Goal: Task Accomplishment & Management: Manage account settings

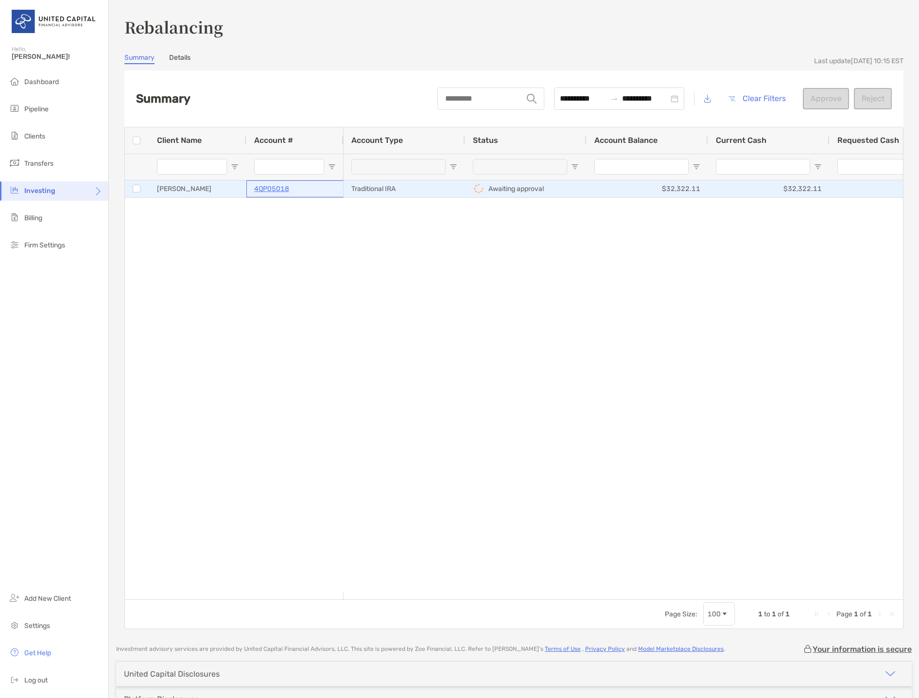
click at [277, 191] on p "4QP05018" at bounding box center [271, 189] width 35 height 12
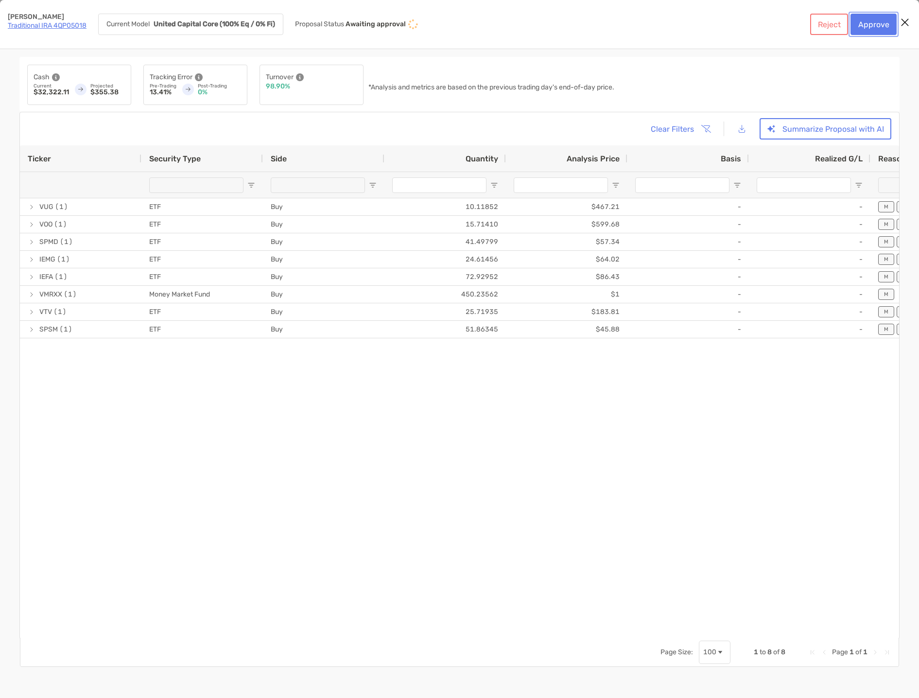
click at [877, 27] on button "Approve" at bounding box center [874, 24] width 46 height 21
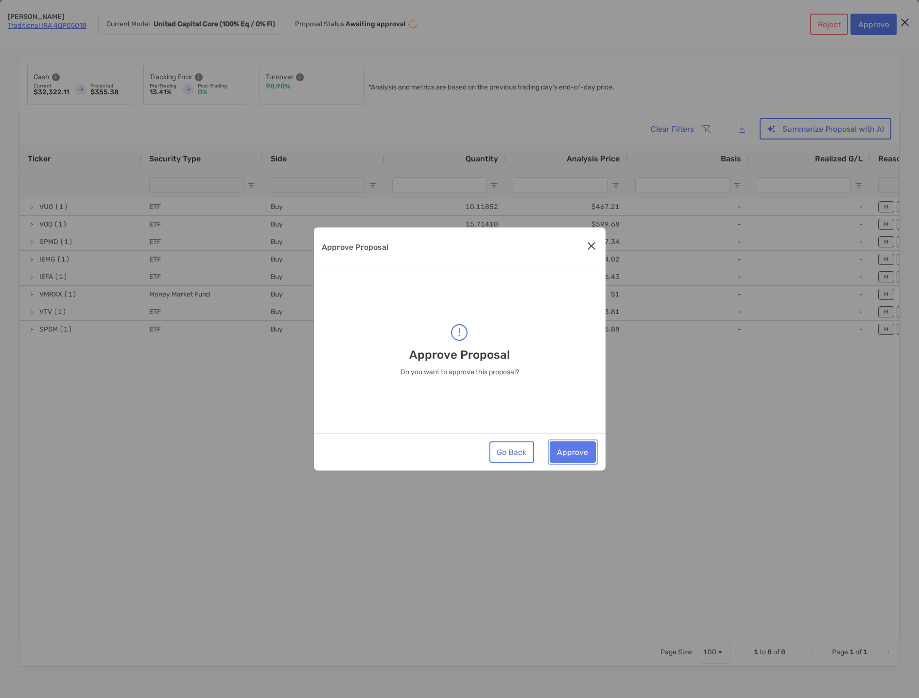
click at [581, 455] on button "Approve" at bounding box center [573, 451] width 46 height 21
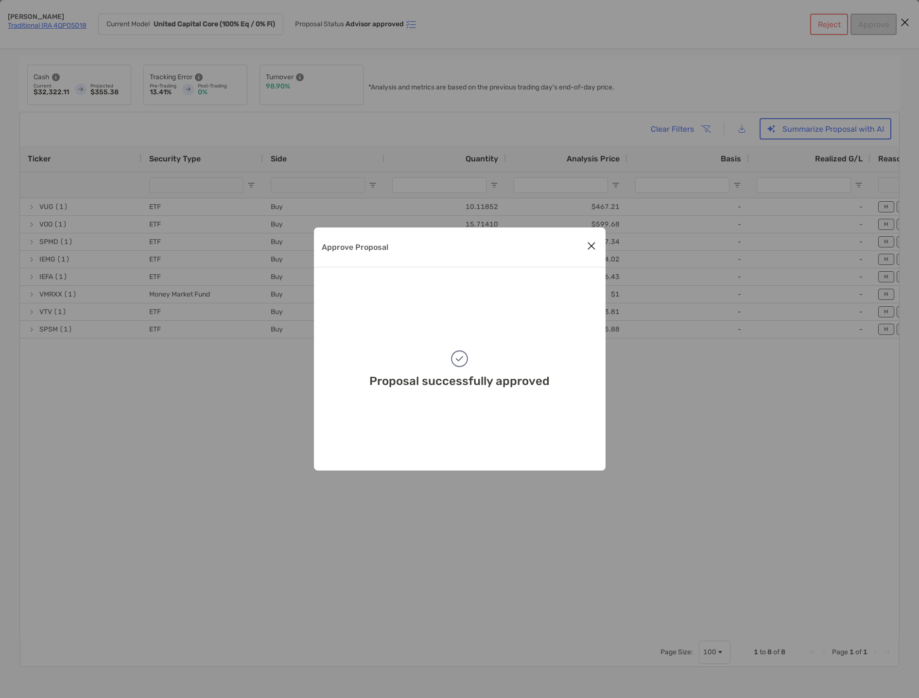
drag, startPoint x: 589, startPoint y: 240, endPoint x: 589, endPoint y: 246, distance: 5.3
click at [589, 241] on icon "Close modal" at bounding box center [591, 246] width 9 height 12
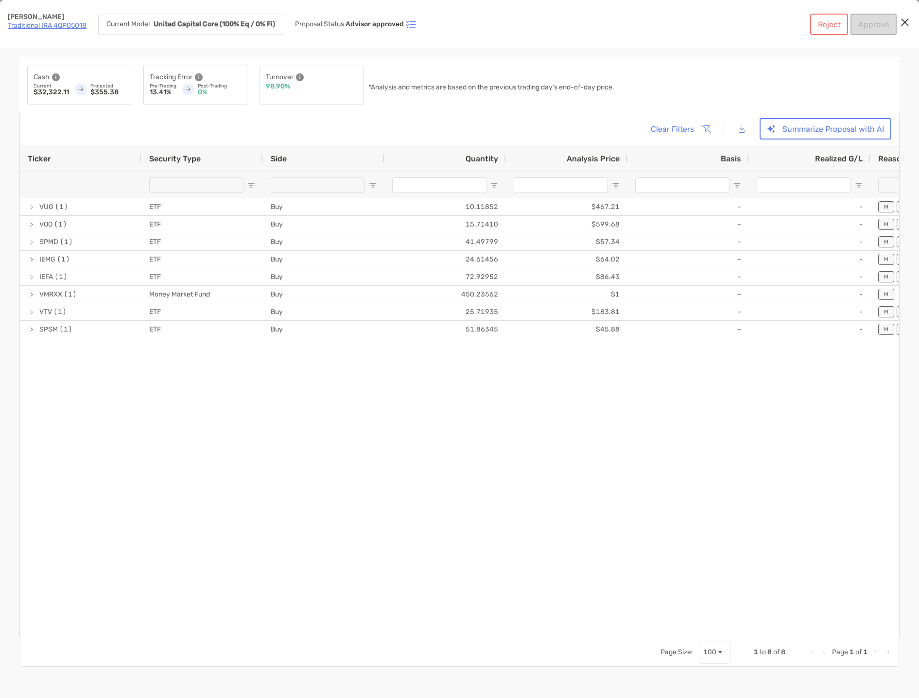
click at [62, 25] on link "Traditional IRA 4QP05018" at bounding box center [47, 25] width 79 height 8
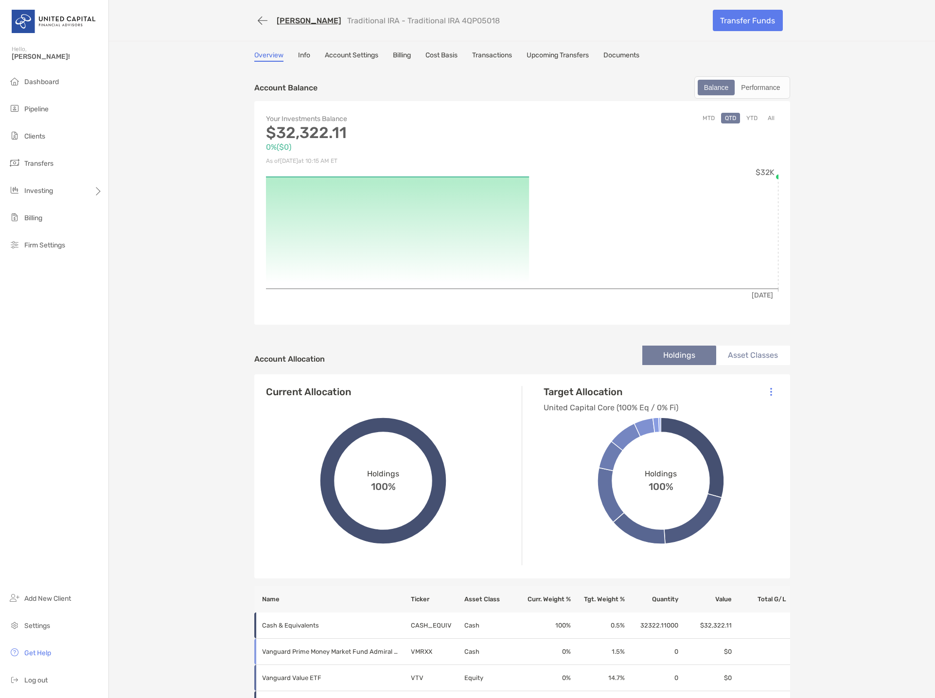
click at [334, 55] on link "Account Settings" at bounding box center [351, 56] width 53 height 11
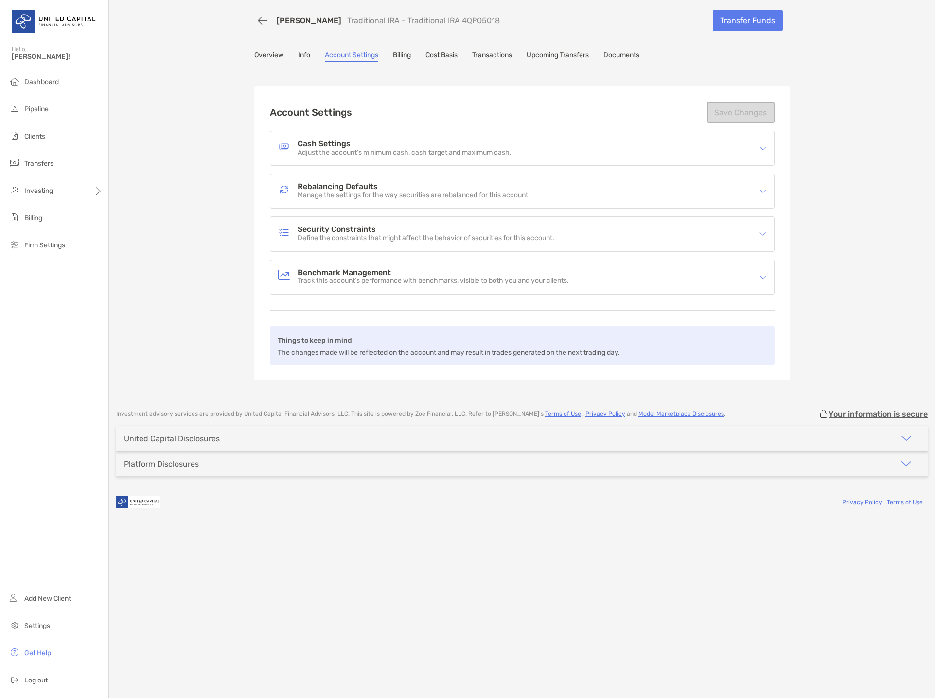
click at [764, 190] on img at bounding box center [762, 191] width 7 height 7
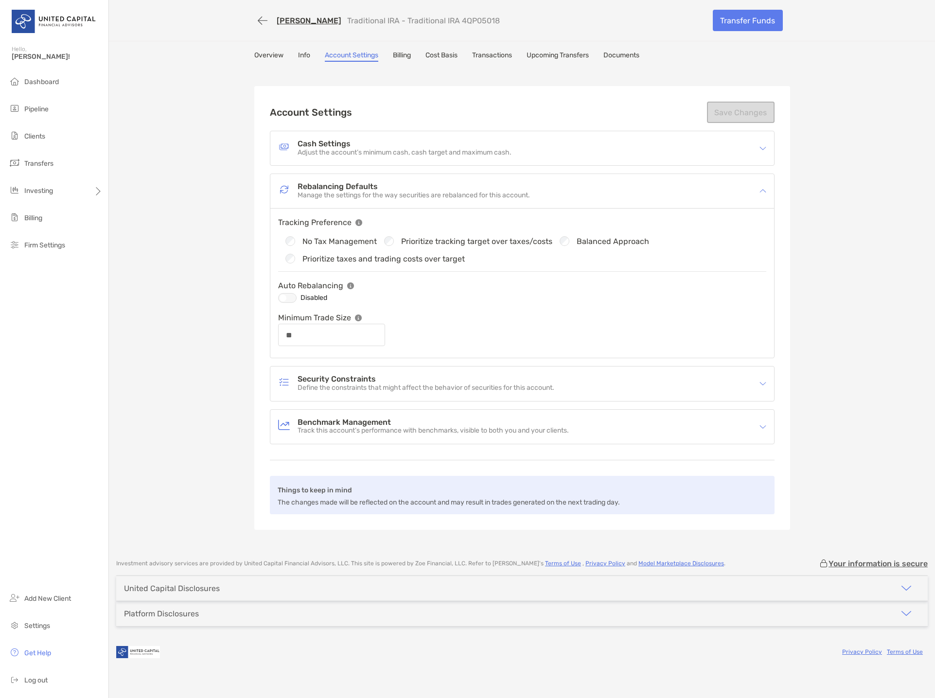
click at [284, 297] on div at bounding box center [287, 298] width 18 height 10
drag, startPoint x: 292, startPoint y: 337, endPoint x: 316, endPoint y: 334, distance: 24.5
click at [316, 334] on input "**" at bounding box center [331, 335] width 105 height 8
type input "****"
click at [752, 110] on button "Save Changes" at bounding box center [741, 112] width 68 height 21
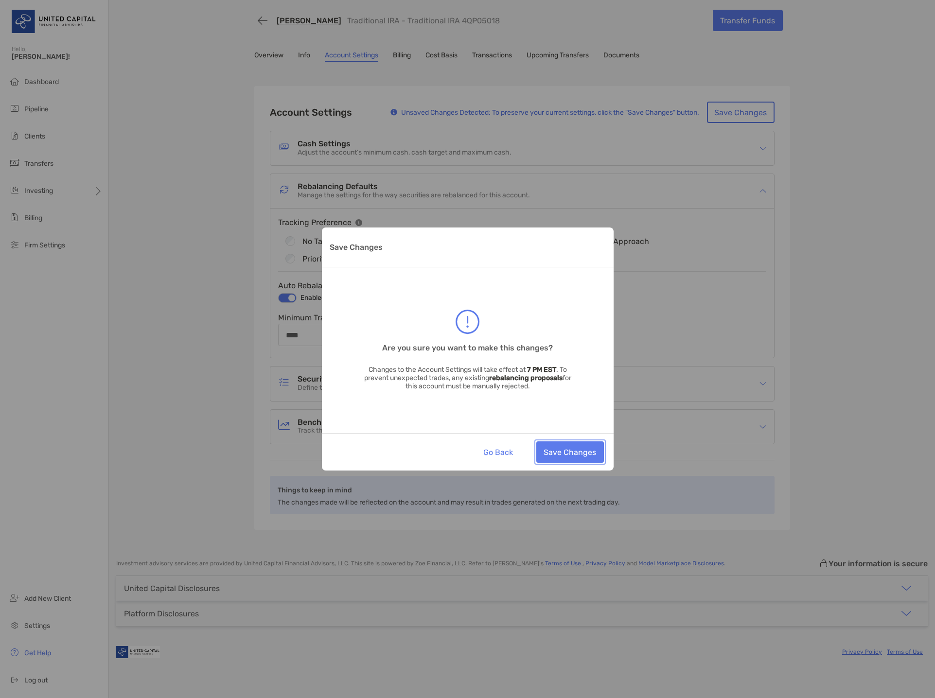
click at [578, 459] on button "Save Changes" at bounding box center [570, 451] width 68 height 21
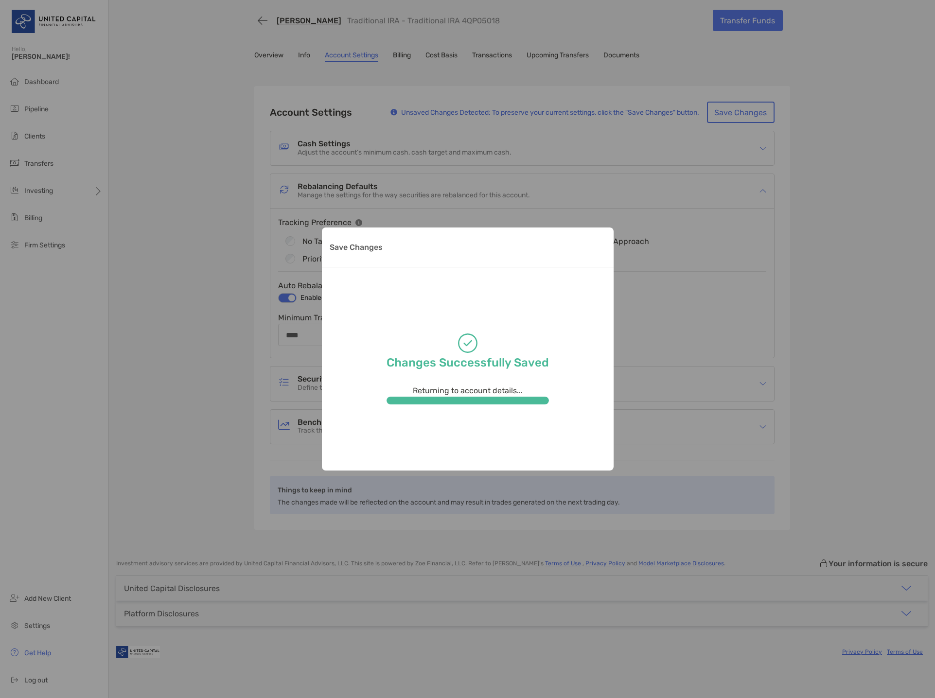
click at [188, 265] on div "Save Changes Changes Successfully Saved Returning to account details..." at bounding box center [467, 349] width 935 height 698
click at [264, 54] on link "Overview" at bounding box center [268, 56] width 29 height 11
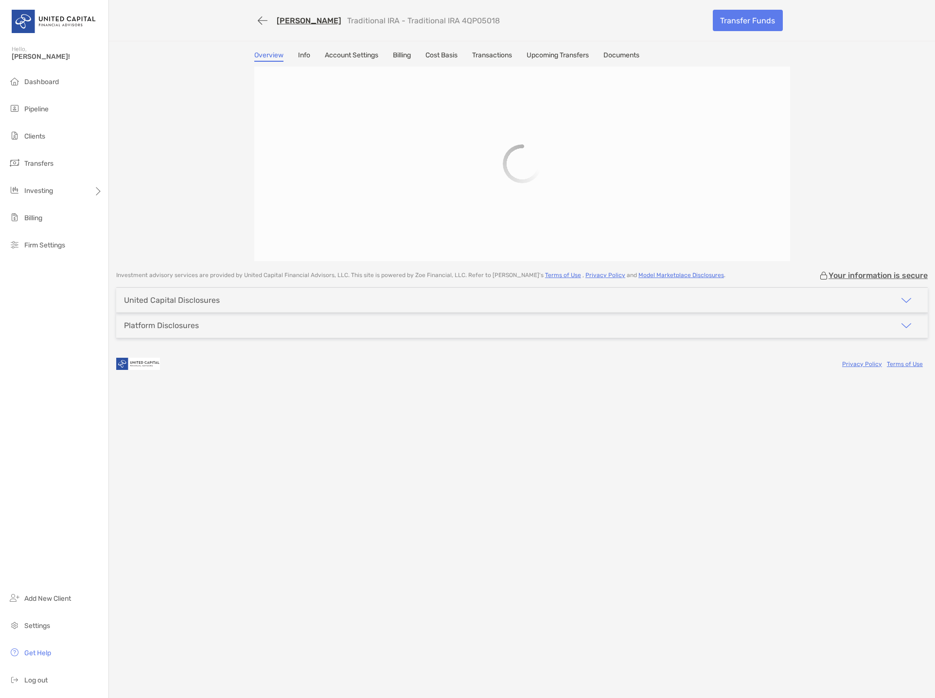
click at [264, 54] on link "Overview" at bounding box center [268, 56] width 29 height 11
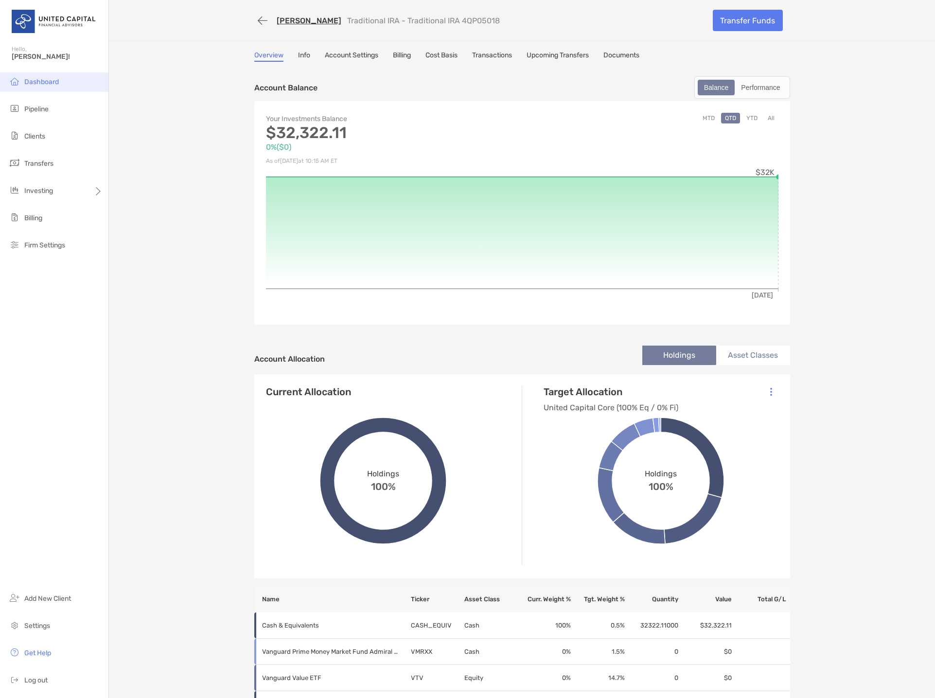
click at [46, 87] on li "Dashboard" at bounding box center [54, 81] width 108 height 19
